Goal: Use online tool/utility: Use online tool/utility

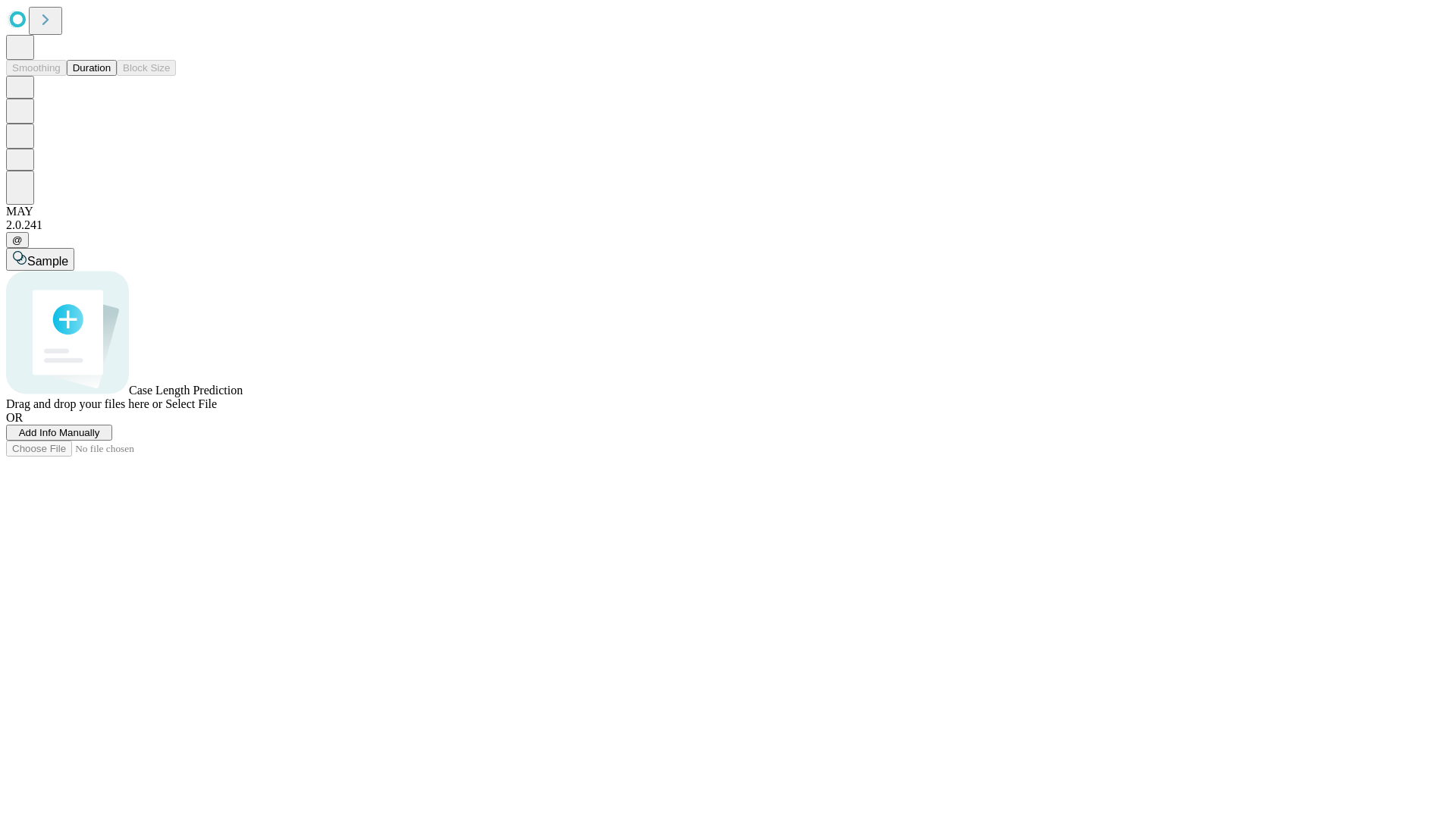
click at [111, 76] on button "Duration" at bounding box center [92, 68] width 50 height 16
click at [217, 410] on span "Select File" at bounding box center [191, 404] width 51 height 13
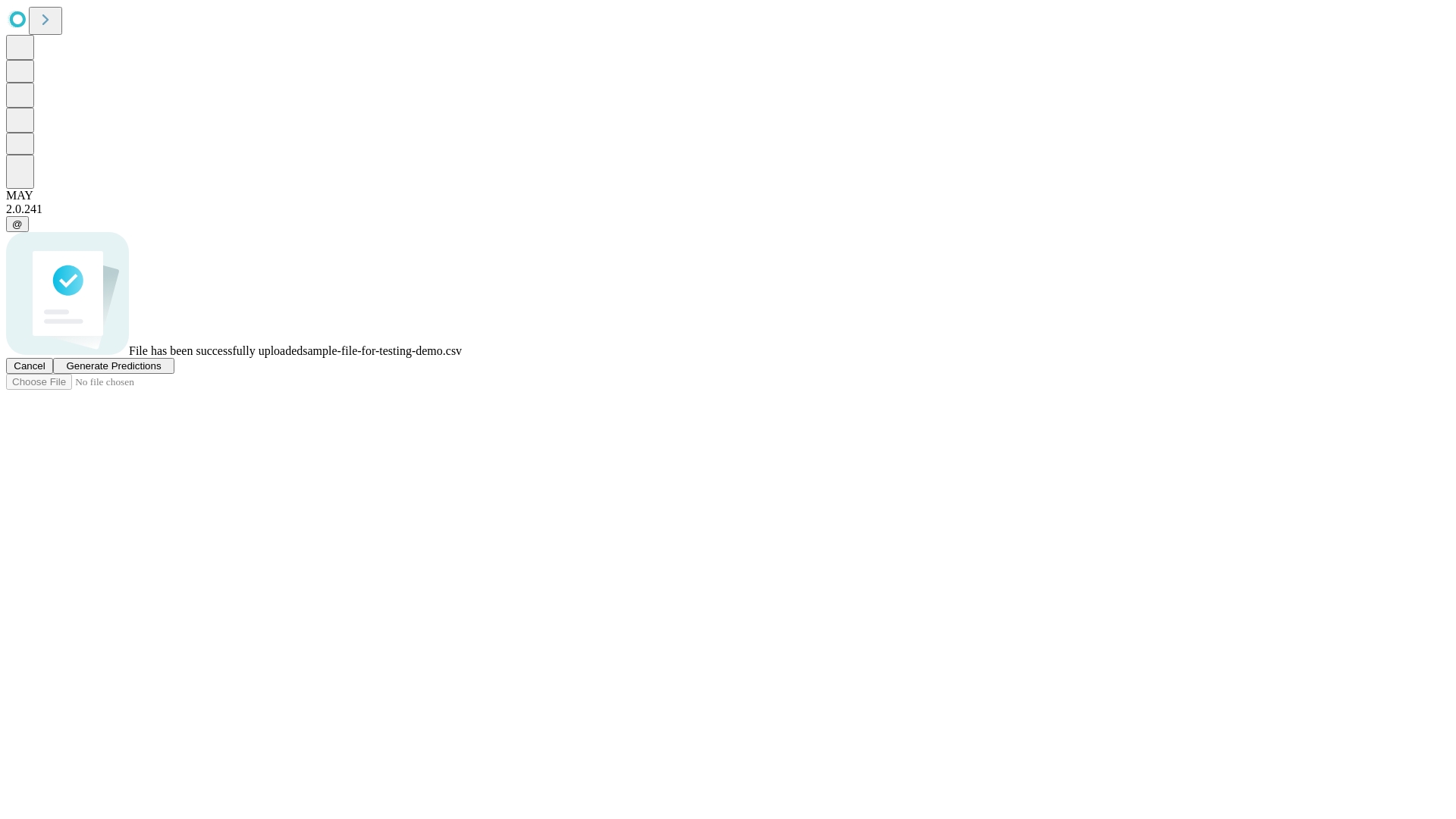
click at [161, 372] on span "Generate Predictions" at bounding box center [113, 365] width 95 height 11
